Goal: Check status: Check status

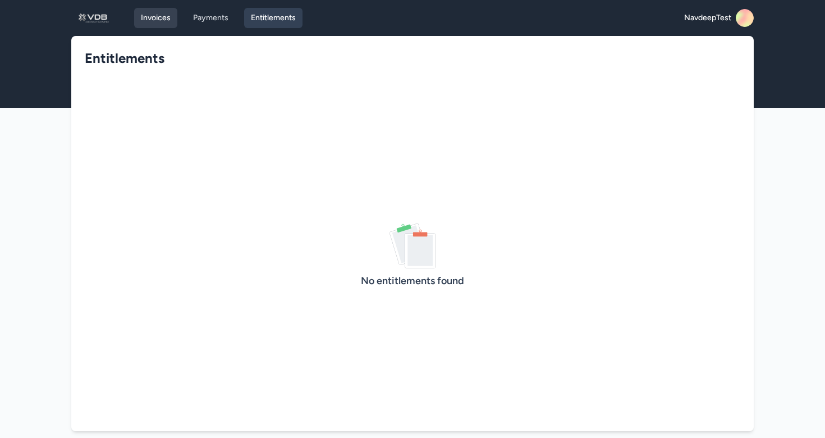
click at [164, 14] on link "Invoices" at bounding box center [155, 18] width 43 height 20
